Goal: Task Accomplishment & Management: Use online tool/utility

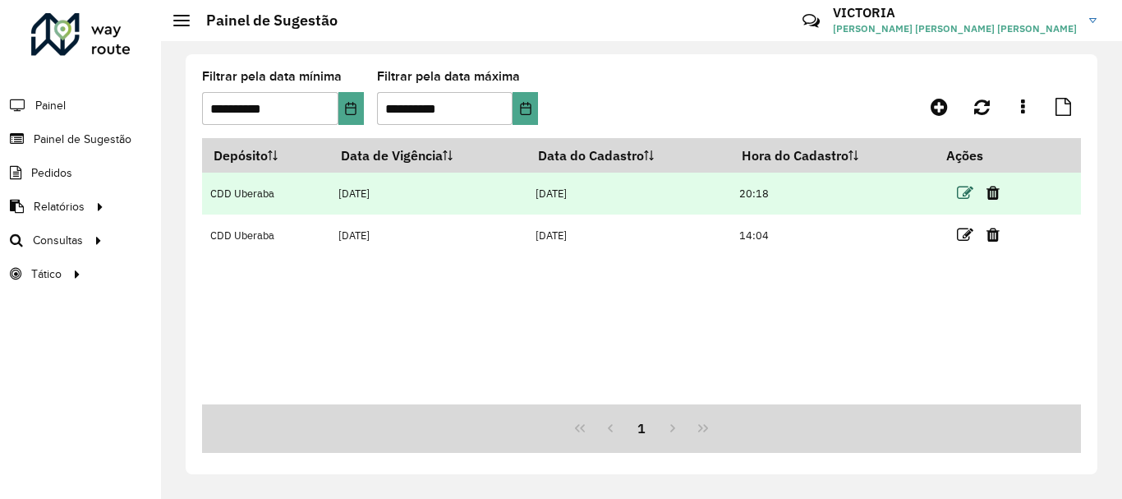
click at [967, 196] on icon at bounding box center [965, 193] width 16 height 16
click at [969, 196] on icon at bounding box center [965, 193] width 16 height 16
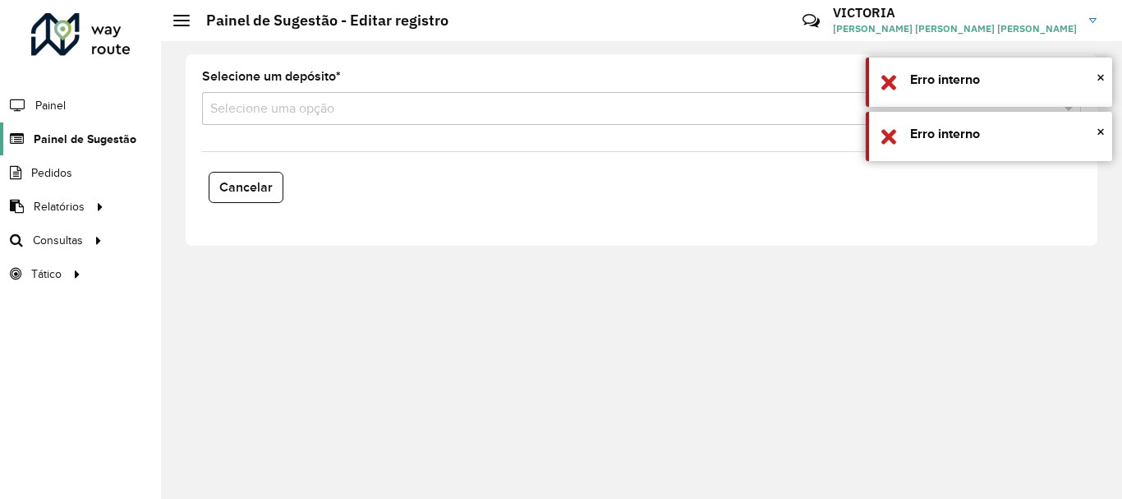
click at [63, 142] on span "Painel de Sugestão" at bounding box center [85, 139] width 103 height 17
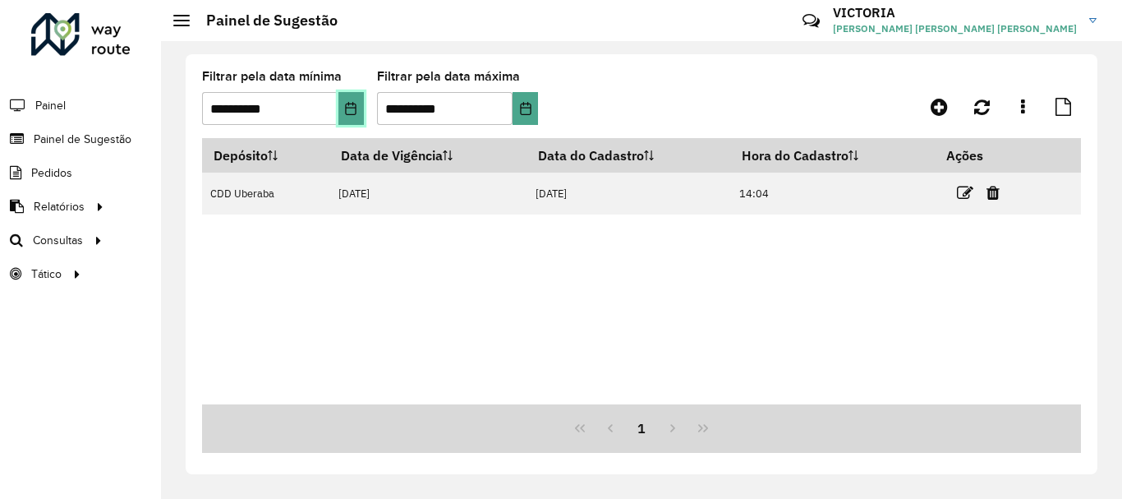
click at [350, 116] on button "Choose Date" at bounding box center [350, 108] width 25 height 33
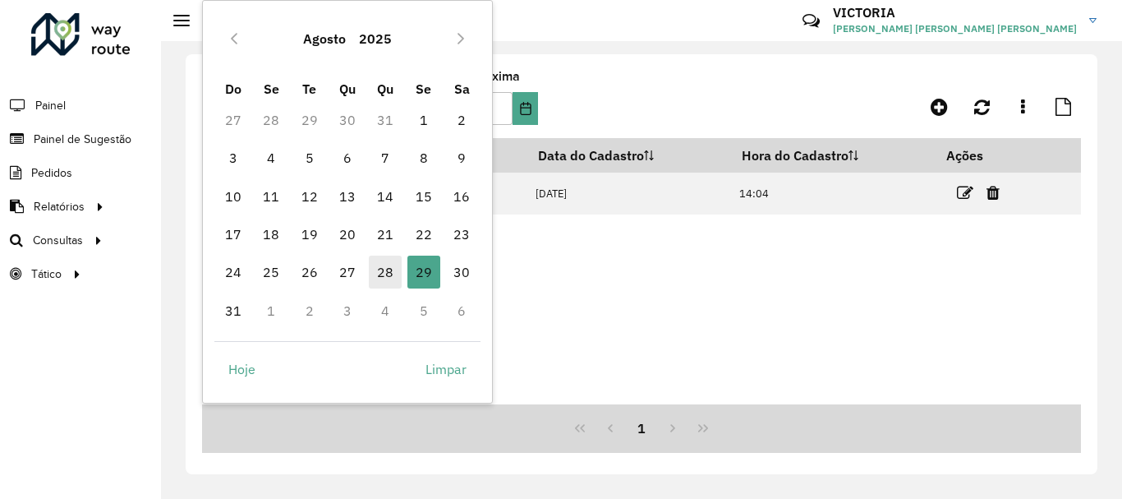
click at [385, 273] on span "28" at bounding box center [385, 272] width 33 height 33
type input "**********"
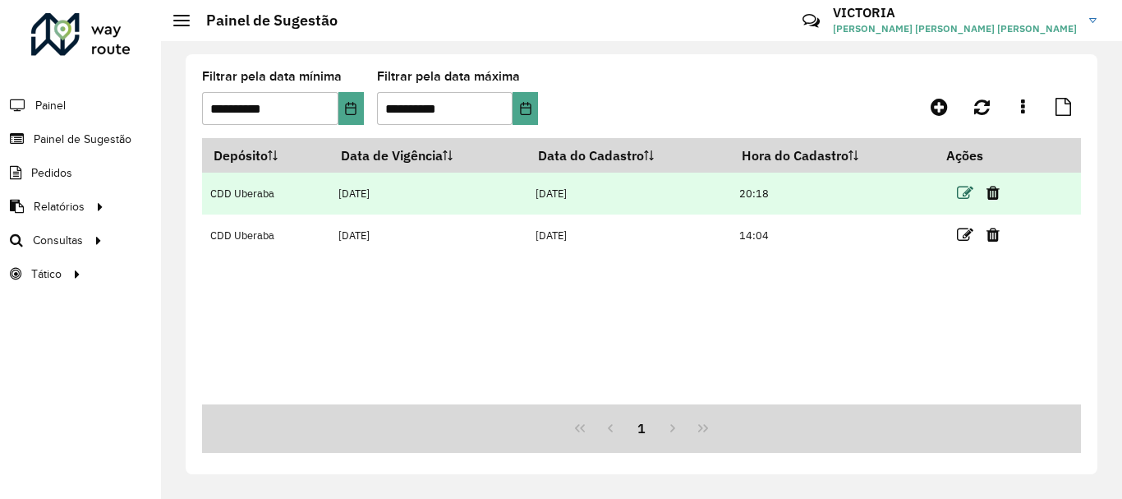
click at [970, 191] on icon at bounding box center [965, 193] width 16 height 16
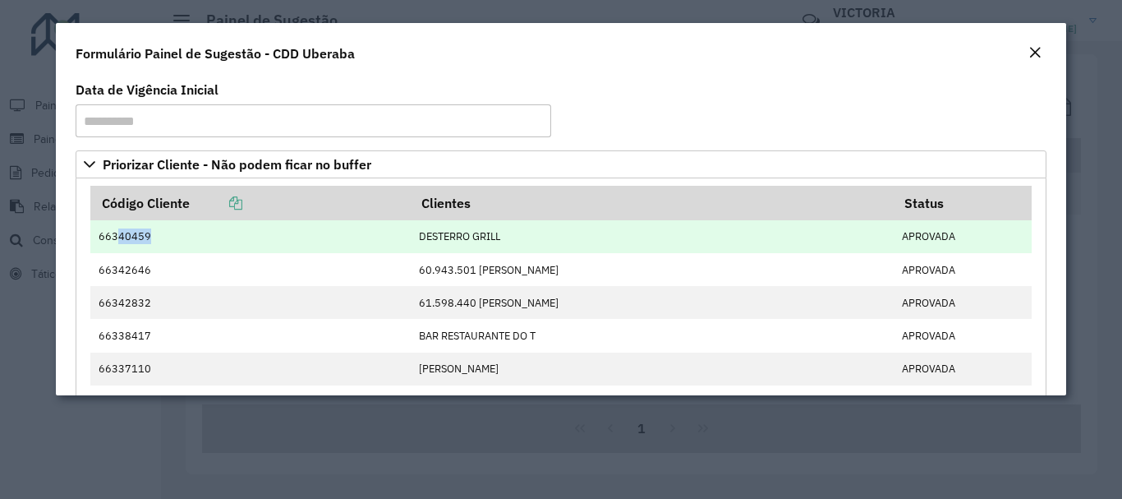
drag, startPoint x: 153, startPoint y: 235, endPoint x: 118, endPoint y: 237, distance: 34.6
click at [118, 237] on td "66340459" at bounding box center [250, 236] width 320 height 33
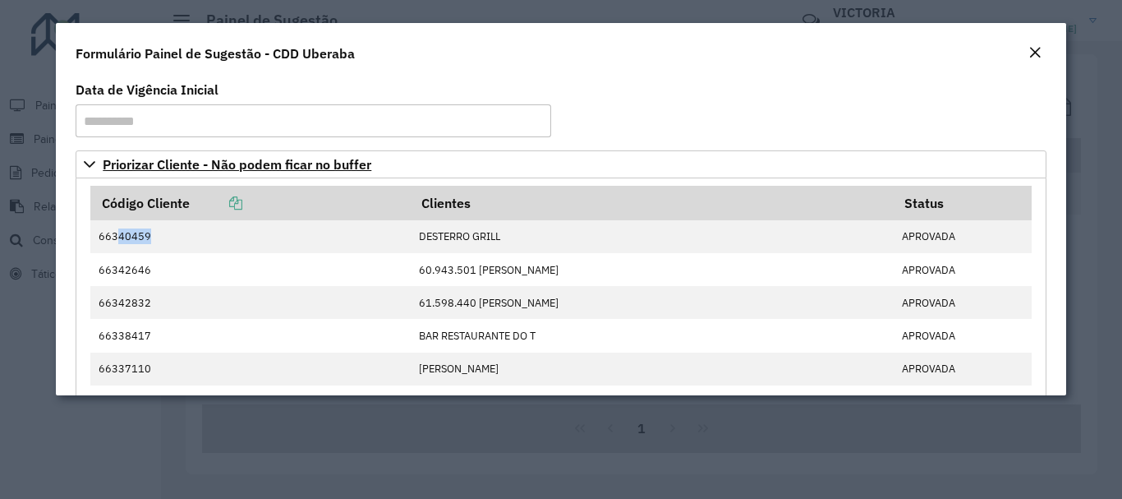
copy td "40459"
